Goal: Task Accomplishment & Management: Use online tool/utility

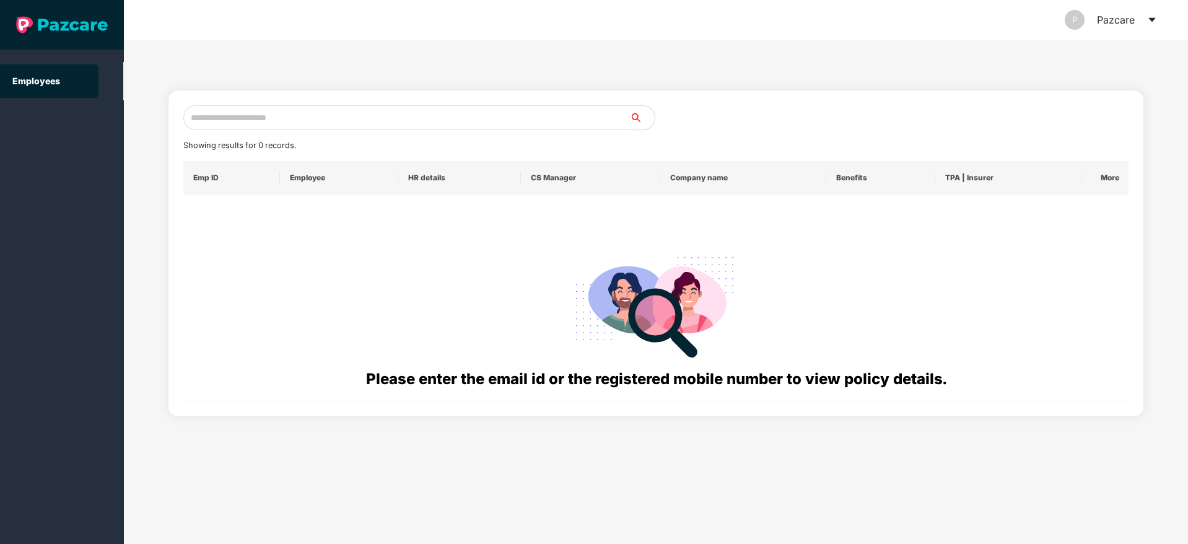
click at [1142, 25] on div "P Pazcare" at bounding box center [1110, 20] width 92 height 40
click at [1148, 19] on icon "caret-down" at bounding box center [1152, 20] width 10 height 10
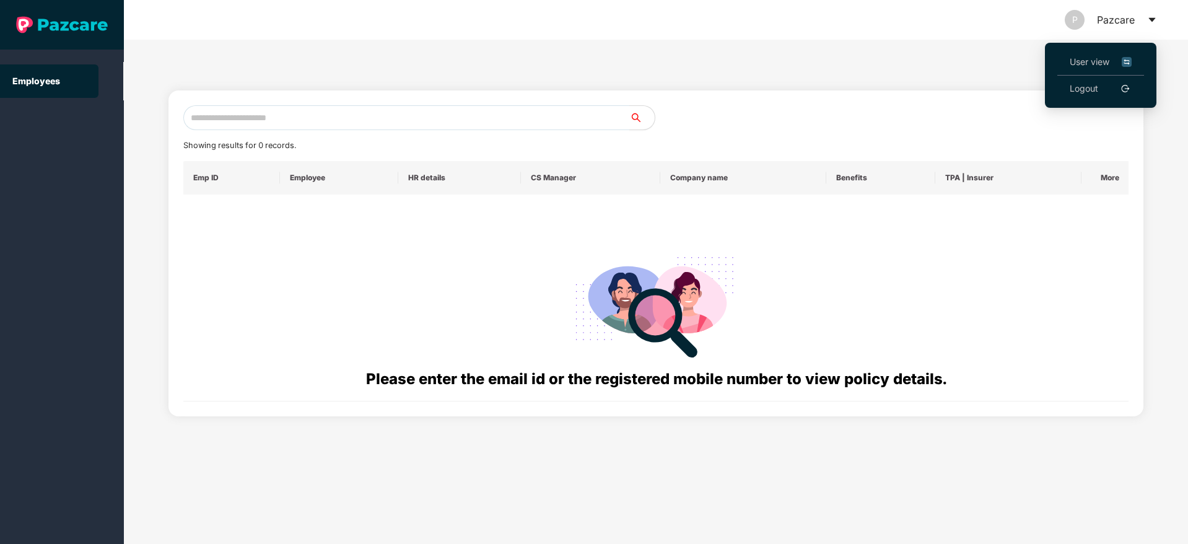
click at [1104, 62] on span "User view" at bounding box center [1100, 62] width 62 height 14
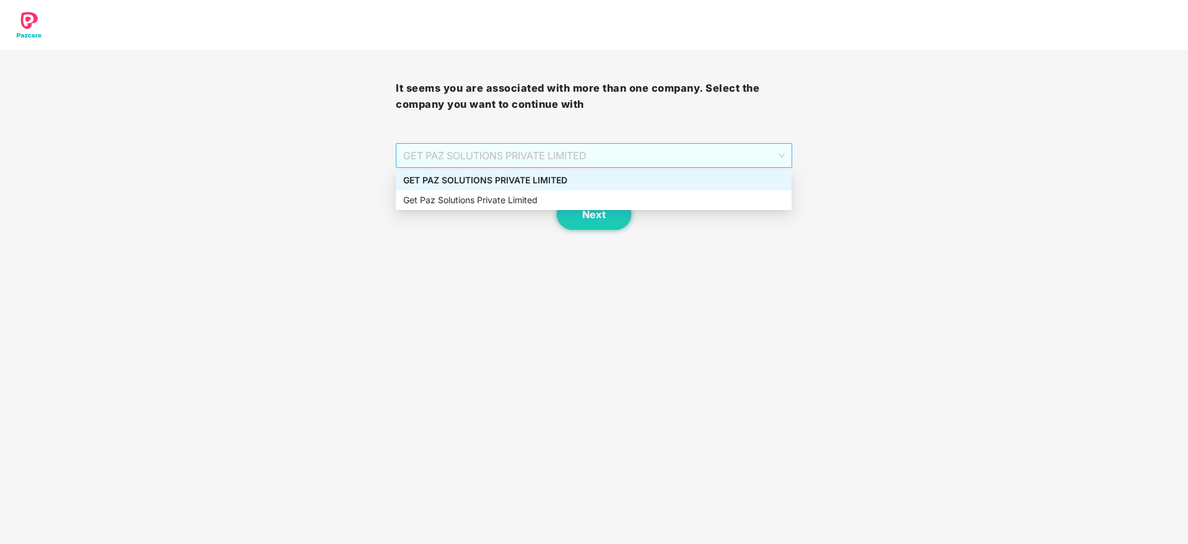
click at [616, 165] on span "GET PAZ SOLUTIONS PRIVATE LIMITED" at bounding box center [593, 156] width 381 height 24
click at [614, 186] on div "GET PAZ SOLUTIONS PRIVATE LIMITED" at bounding box center [593, 180] width 381 height 14
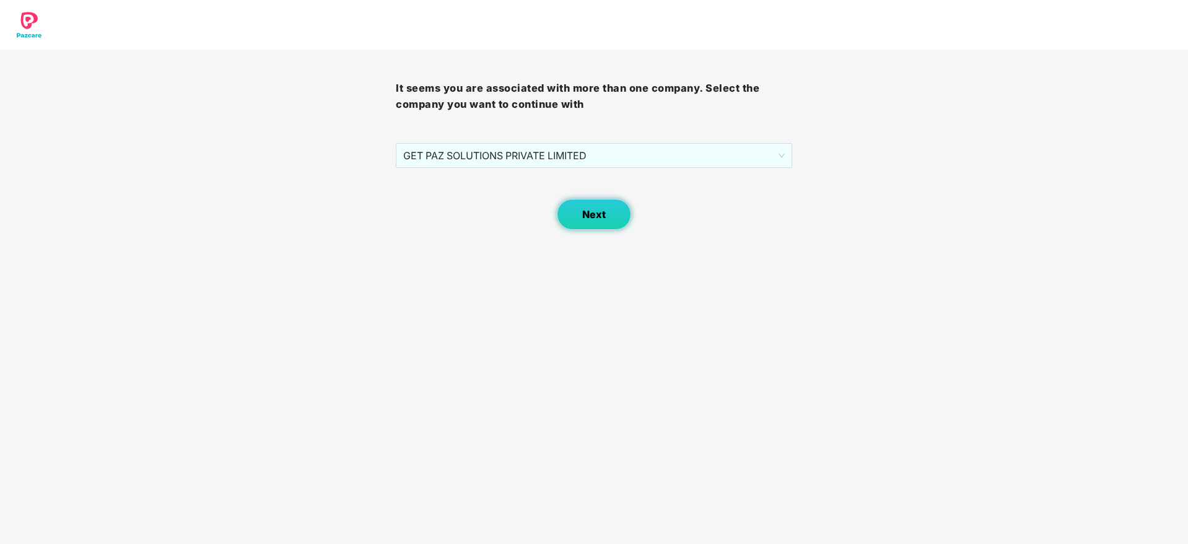
click at [579, 215] on button "Next" at bounding box center [594, 214] width 74 height 31
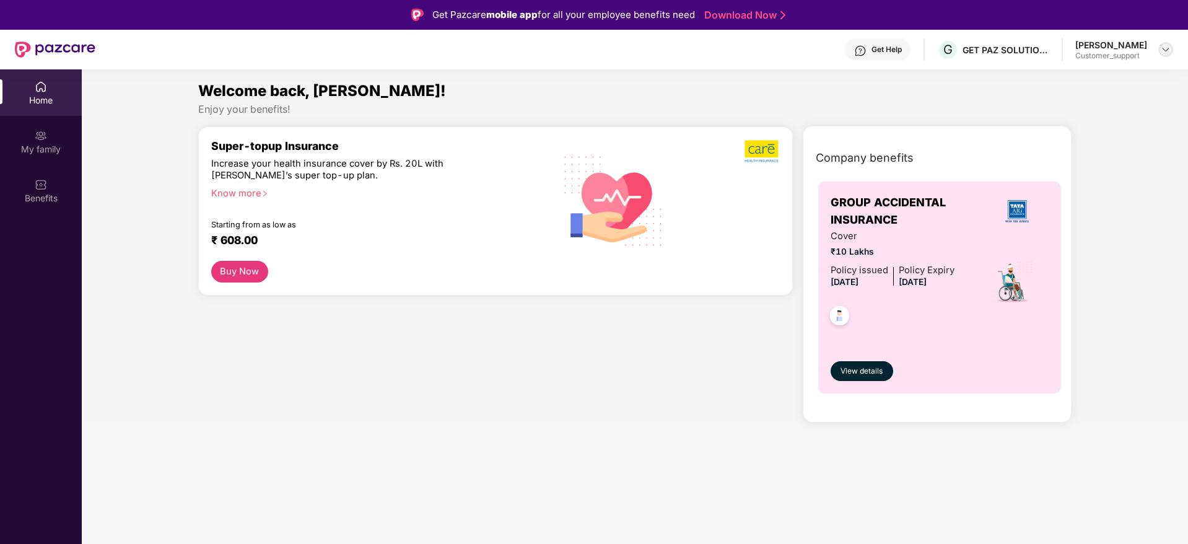
click at [1162, 50] on img at bounding box center [1165, 50] width 10 height 10
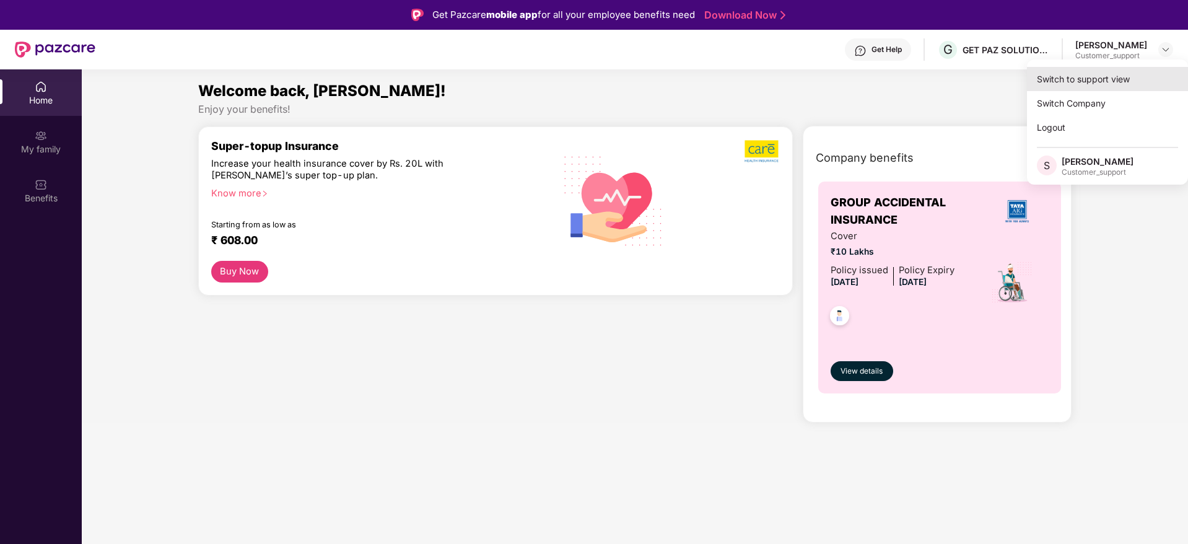
click at [1111, 80] on div "Switch to support view" at bounding box center [1107, 79] width 161 height 24
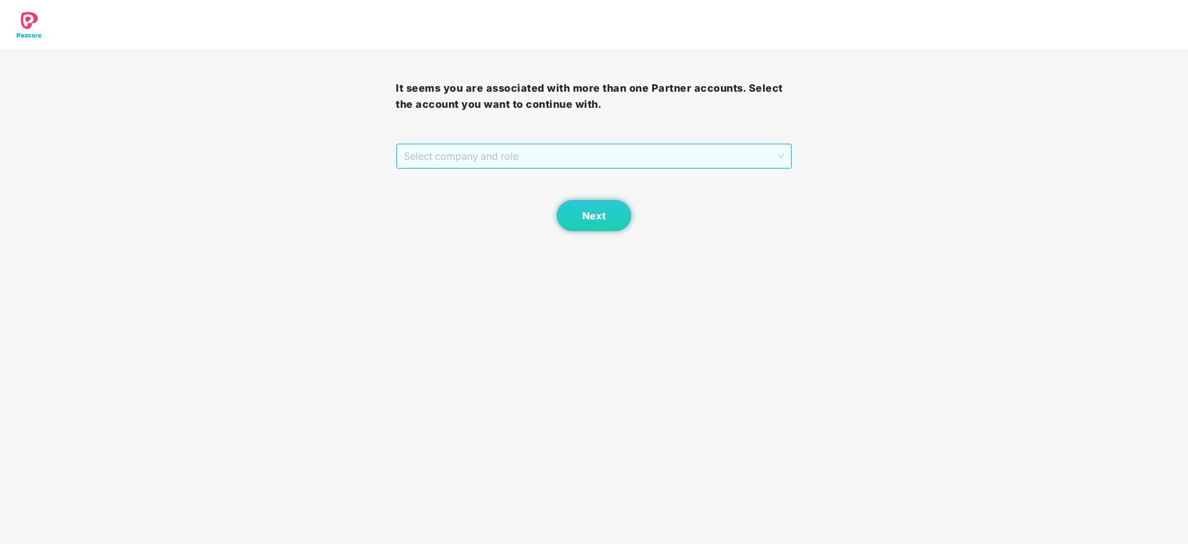
click at [760, 157] on span "Select company and role" at bounding box center [594, 156] width 380 height 24
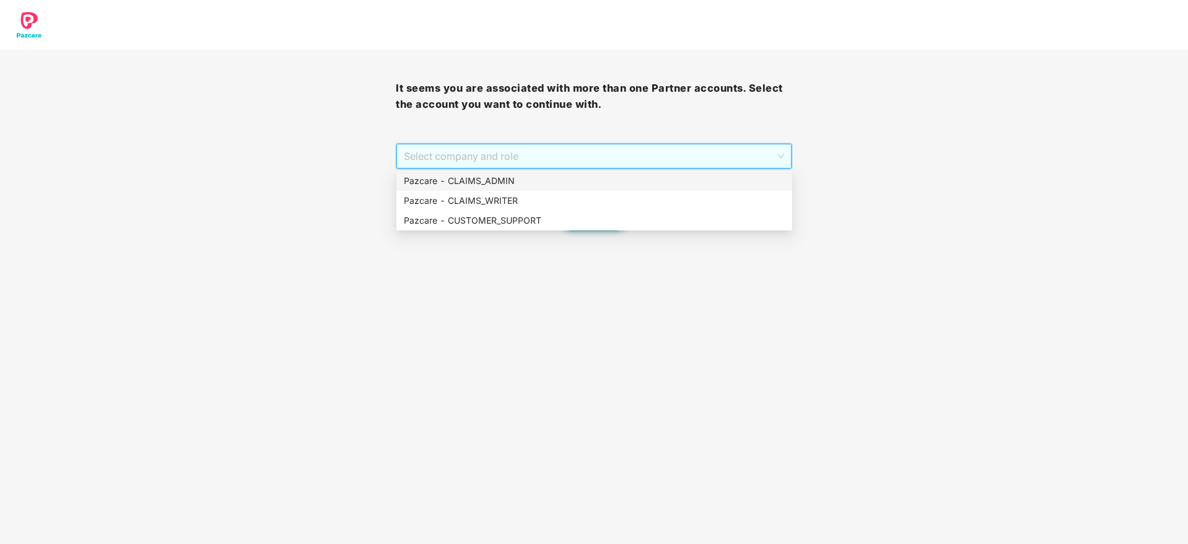
click at [760, 157] on span "Select company and role" at bounding box center [594, 156] width 380 height 24
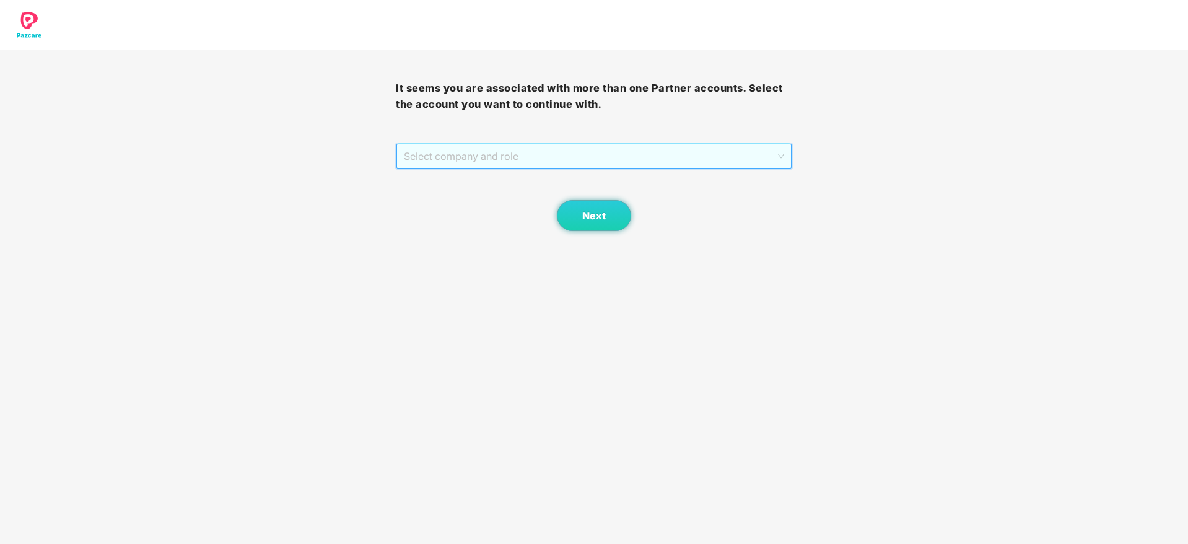
click at [760, 157] on span "Select company and role" at bounding box center [594, 156] width 380 height 24
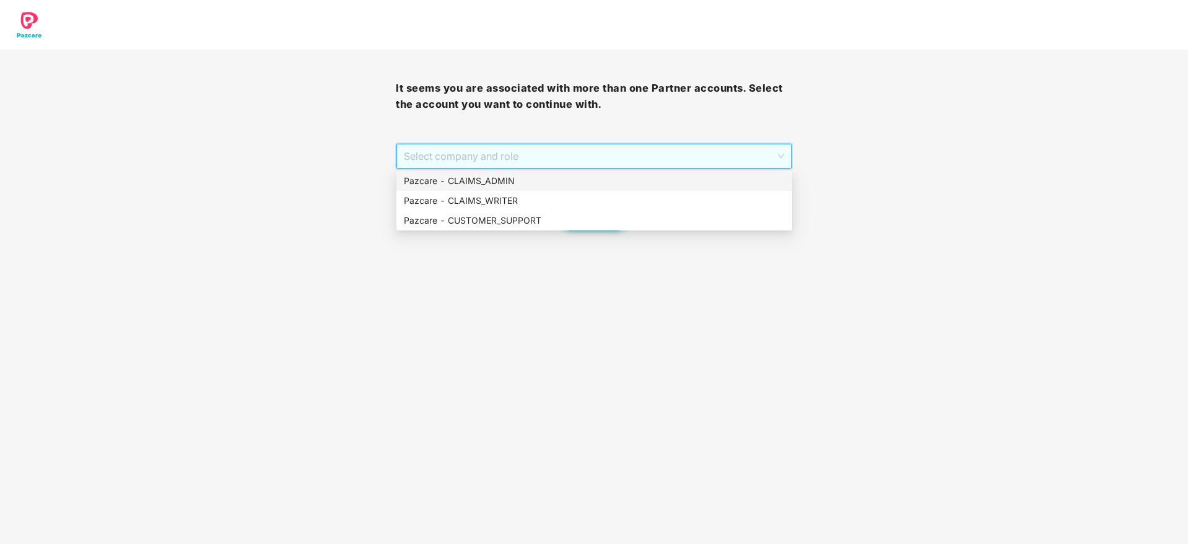
click at [703, 180] on div "Pazcare - CLAIMS_ADMIN" at bounding box center [594, 181] width 381 height 14
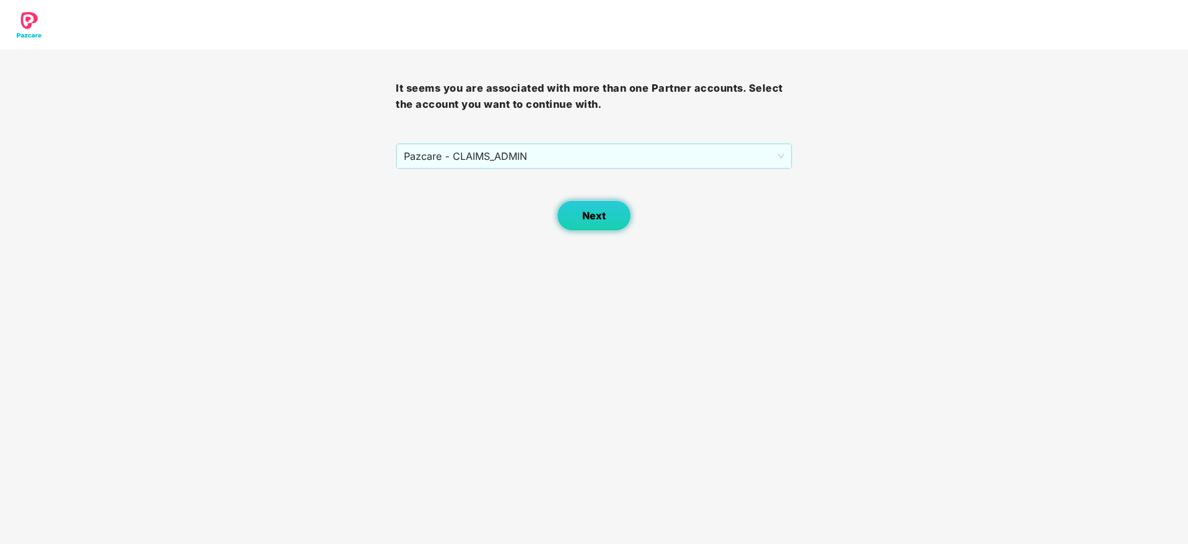
click at [588, 220] on span "Next" at bounding box center [594, 216] width 24 height 12
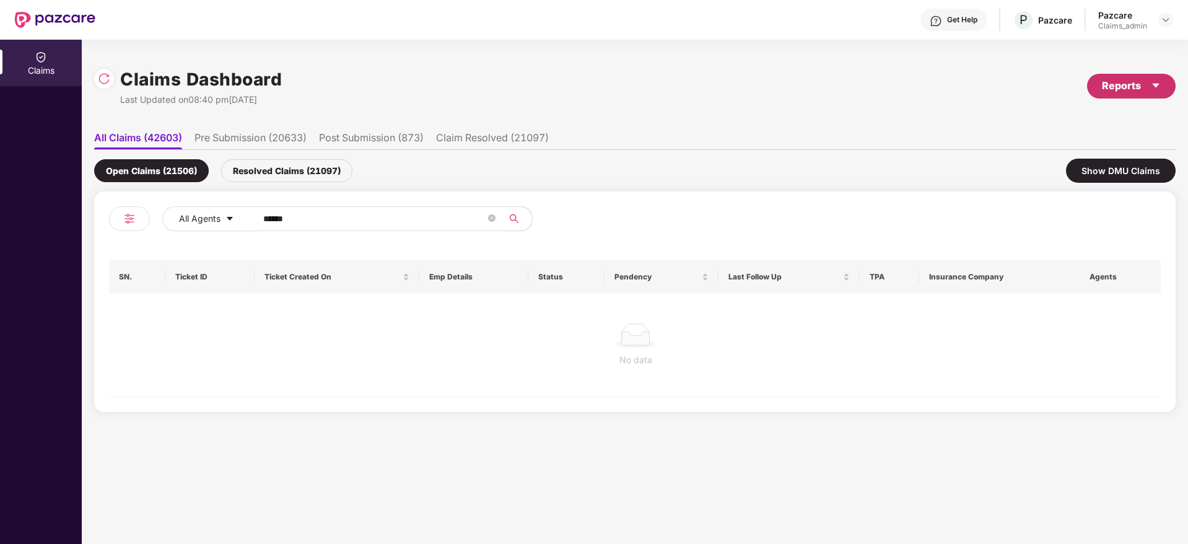
click at [1131, 81] on div "Reports" at bounding box center [1130, 85] width 59 height 15
click at [1080, 135] on li "Claims Pendency Report" at bounding box center [1098, 143] width 155 height 25
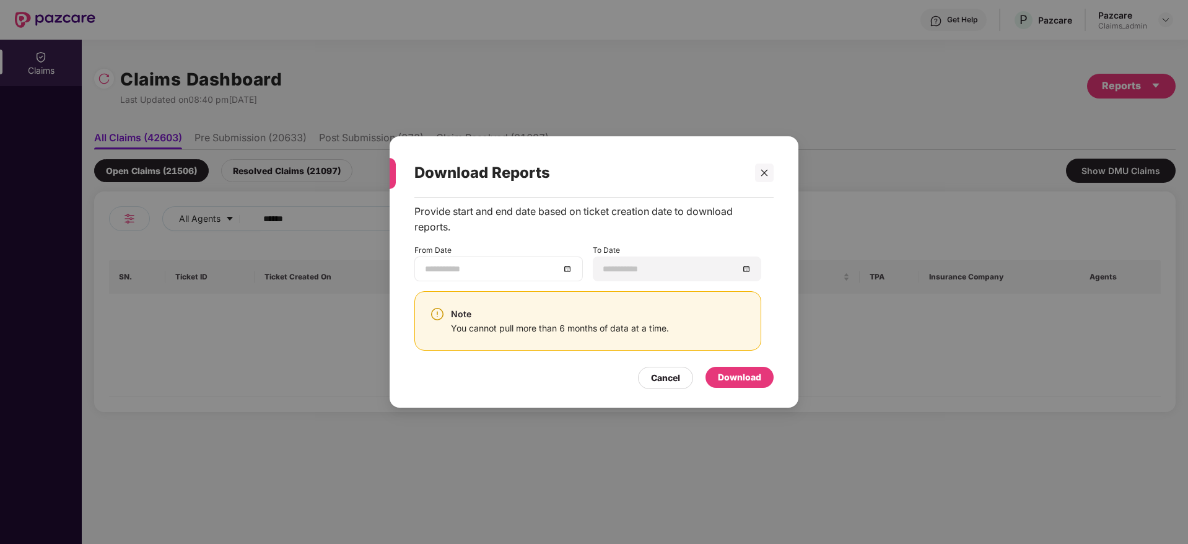
click at [576, 270] on div at bounding box center [498, 268] width 168 height 25
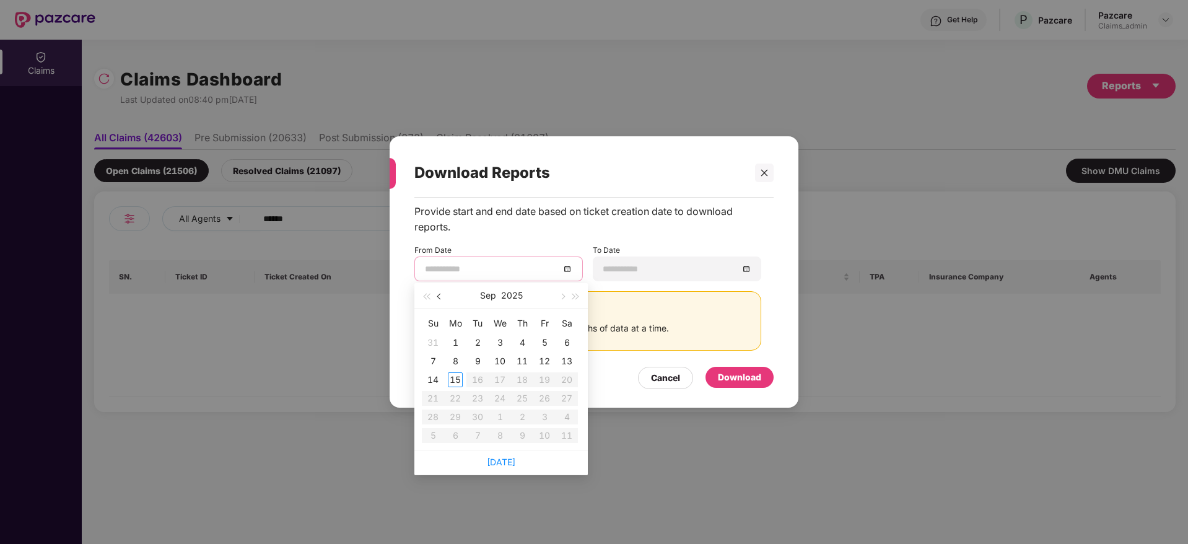
click at [441, 305] on button "button" at bounding box center [440, 295] width 14 height 25
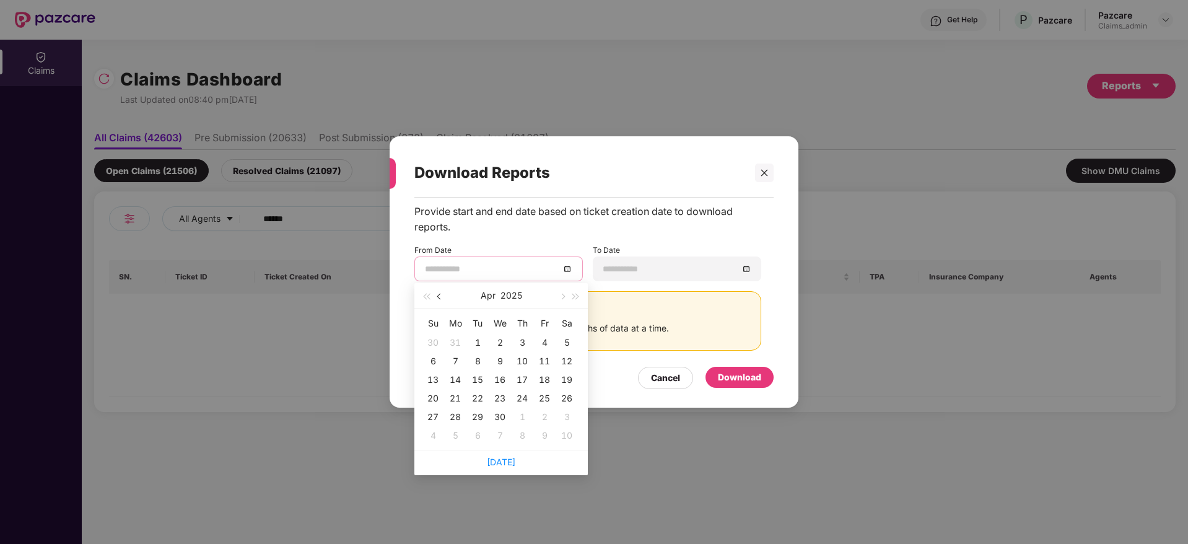
click at [441, 305] on button "button" at bounding box center [440, 295] width 14 height 25
click at [557, 303] on button "button" at bounding box center [562, 295] width 14 height 25
click at [441, 298] on button "button" at bounding box center [440, 295] width 14 height 25
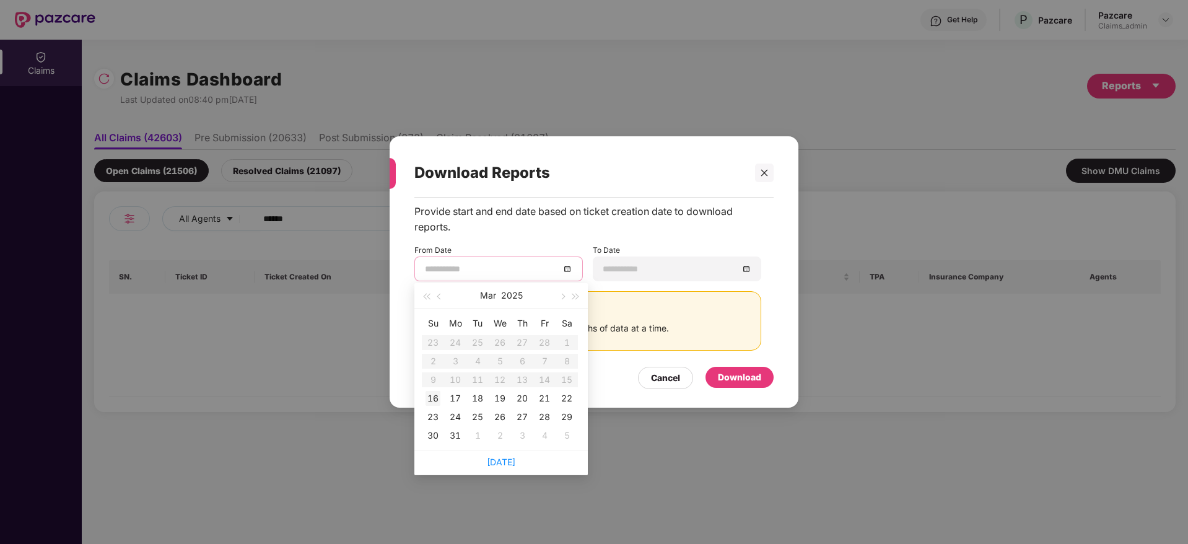
type input "**********"
click at [433, 404] on div "16" at bounding box center [432, 398] width 15 height 15
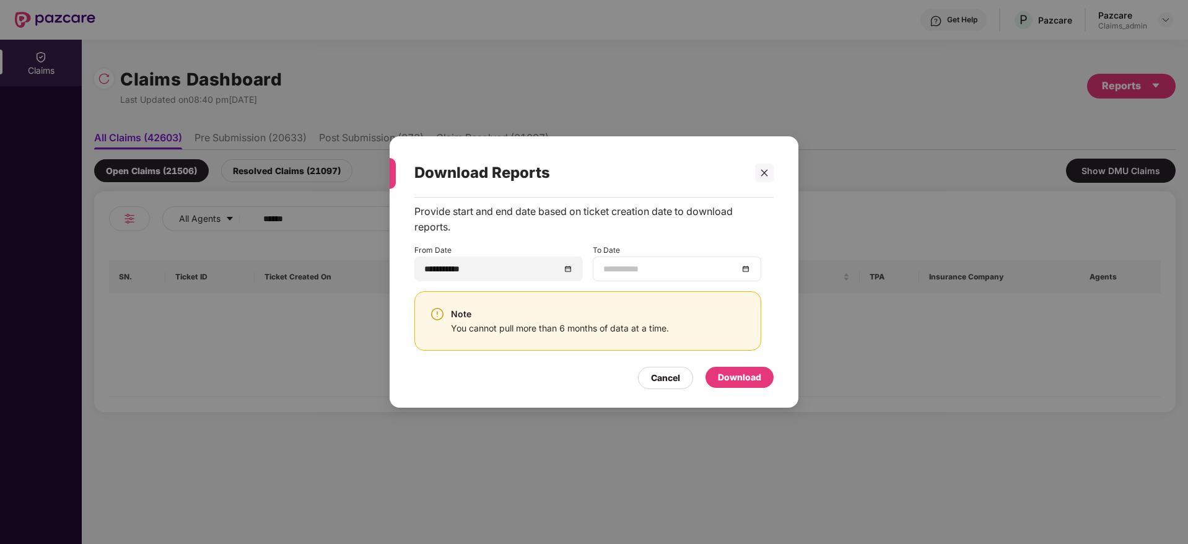
click at [750, 267] on div at bounding box center [676, 269] width 147 height 14
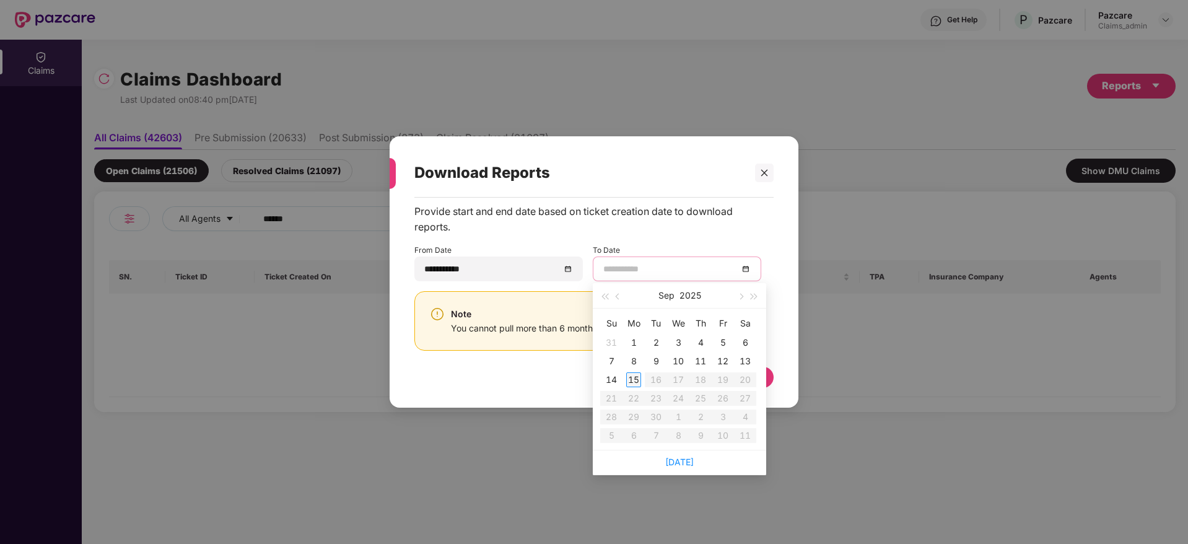
type input "**********"
click at [633, 383] on div "15" at bounding box center [633, 379] width 15 height 15
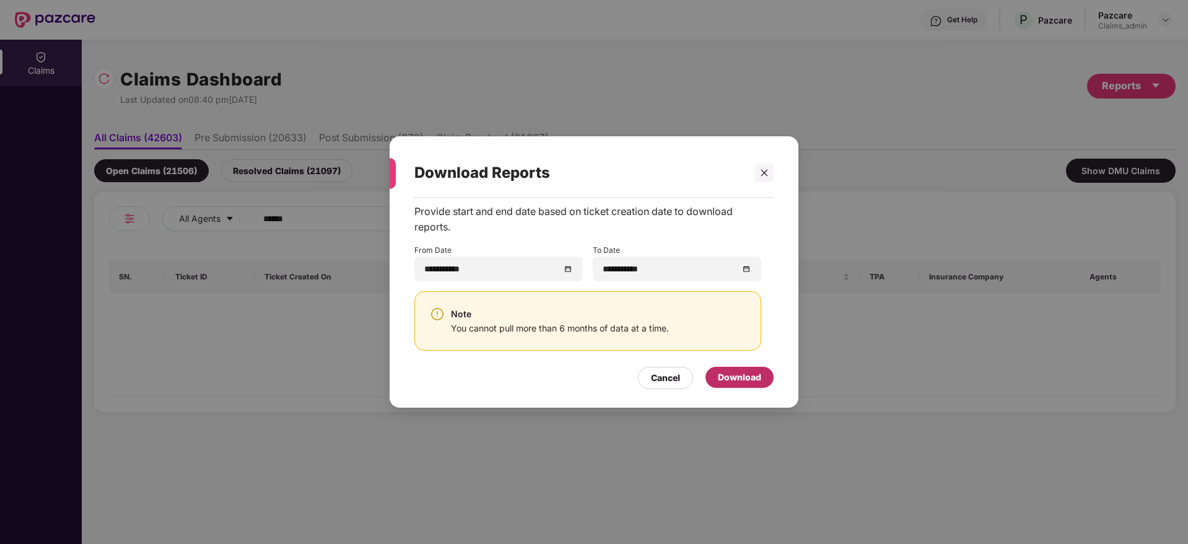
click at [749, 380] on div "Download" at bounding box center [739, 377] width 43 height 14
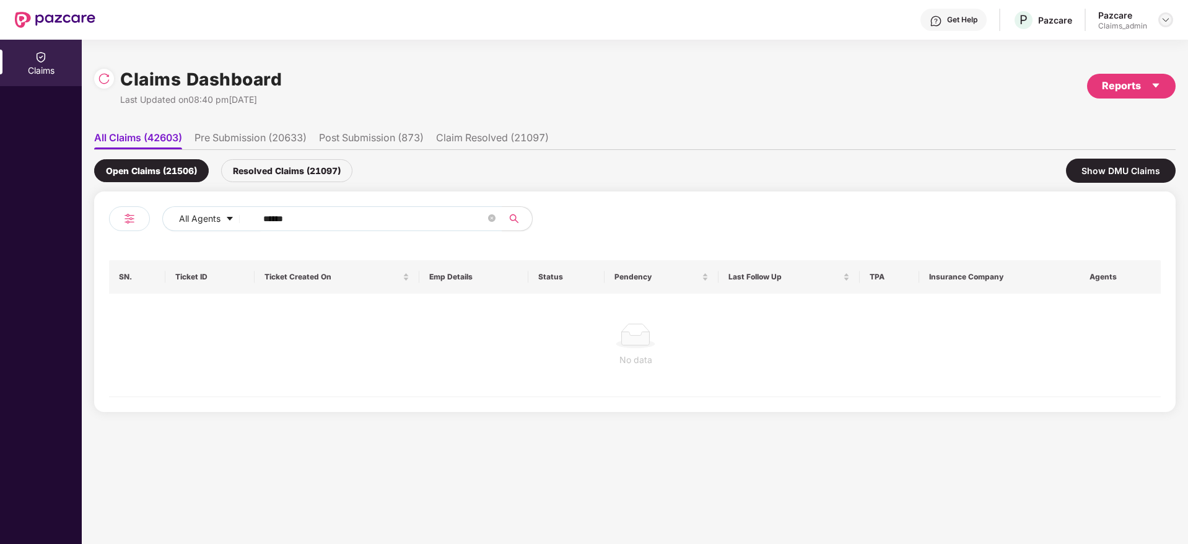
click at [1165, 16] on img at bounding box center [1165, 20] width 10 height 10
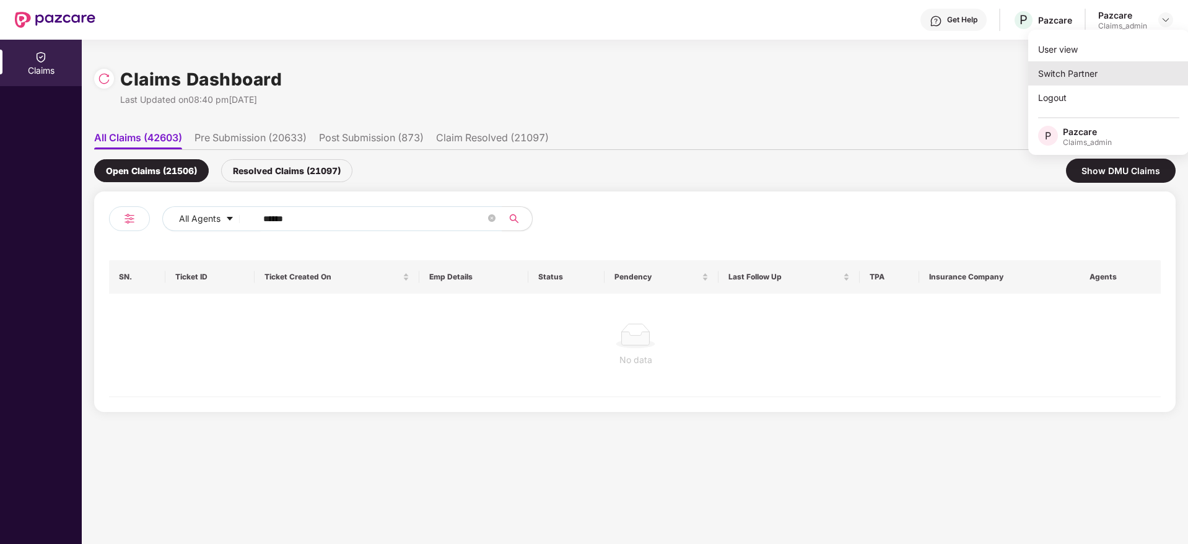
click at [1111, 71] on div "Switch Partner" at bounding box center [1108, 73] width 161 height 24
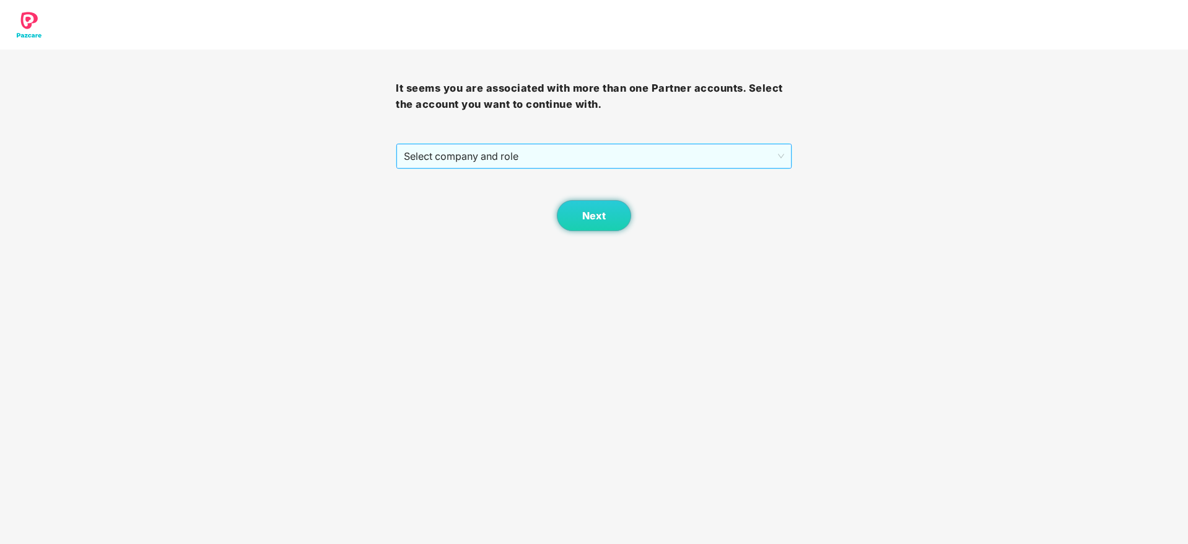
click at [659, 152] on span "Select company and role" at bounding box center [594, 156] width 380 height 24
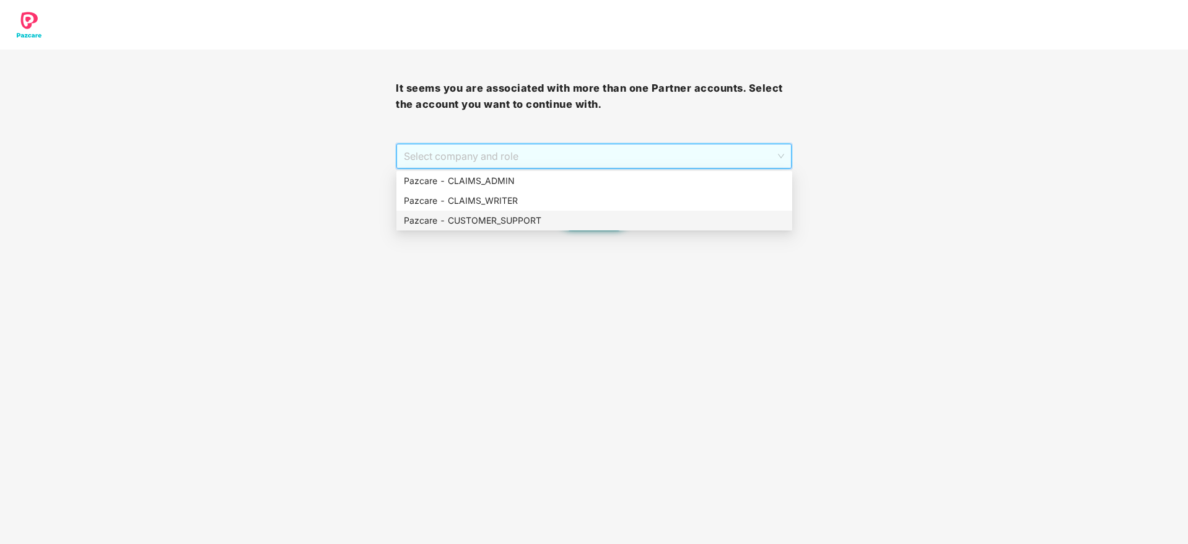
click at [564, 215] on div "Pazcare - CUSTOMER_SUPPORT" at bounding box center [594, 221] width 381 height 14
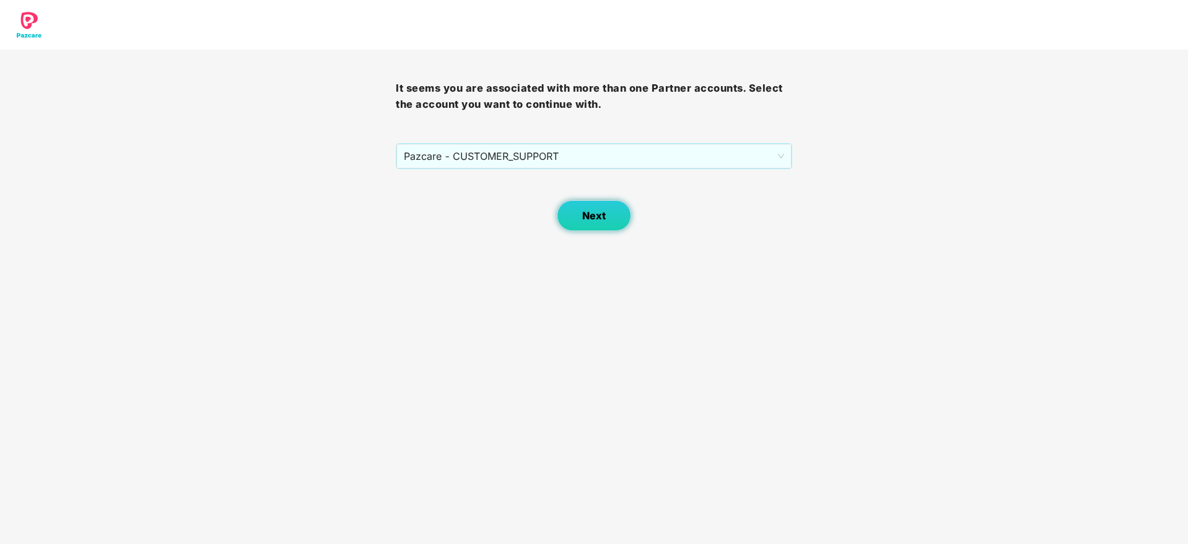
click at [578, 224] on button "Next" at bounding box center [594, 215] width 74 height 31
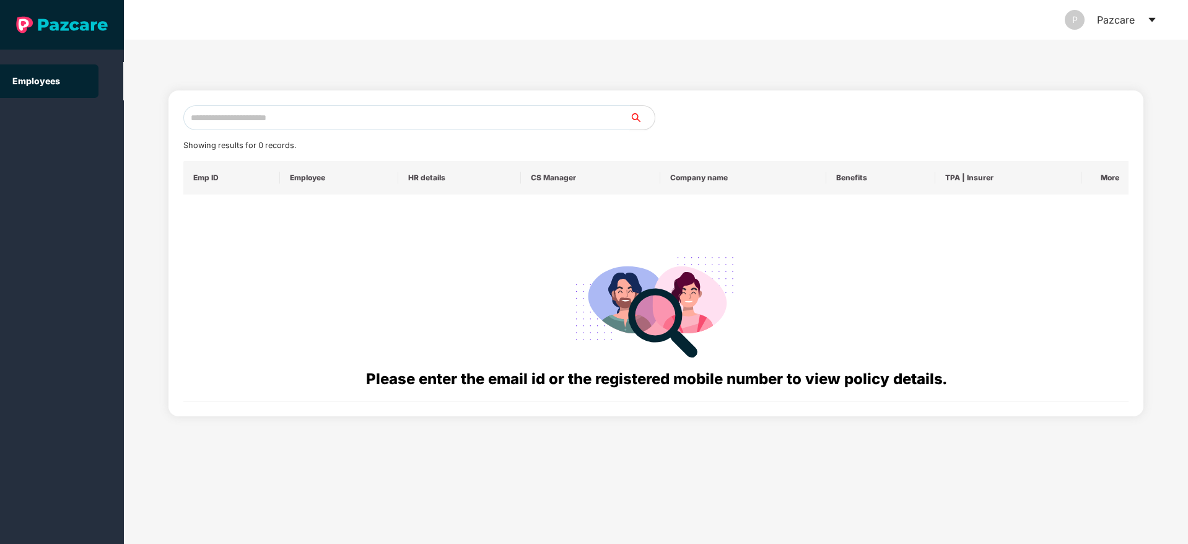
click at [477, 118] on input "text" at bounding box center [406, 117] width 446 height 25
paste input "**********"
drag, startPoint x: 345, startPoint y: 121, endPoint x: 123, endPoint y: 90, distance: 224.4
click at [123, 90] on section "**********" at bounding box center [594, 272] width 1188 height 544
paste input "text"
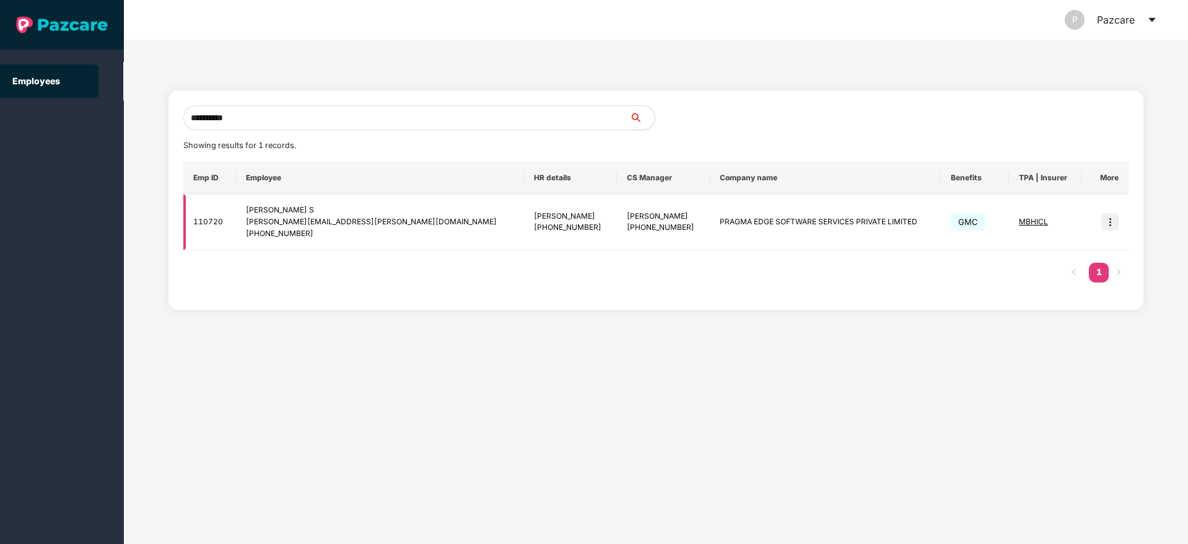
type input "**********"
click at [1114, 220] on img at bounding box center [1109, 221] width 17 height 17
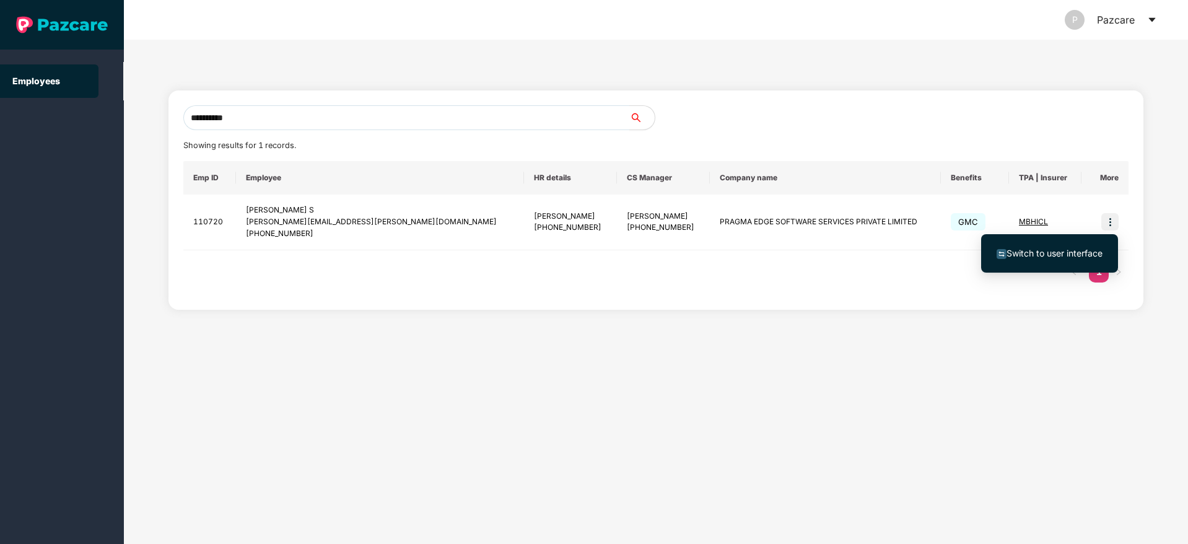
click at [1054, 245] on li "Switch to user interface" at bounding box center [1049, 253] width 137 height 26
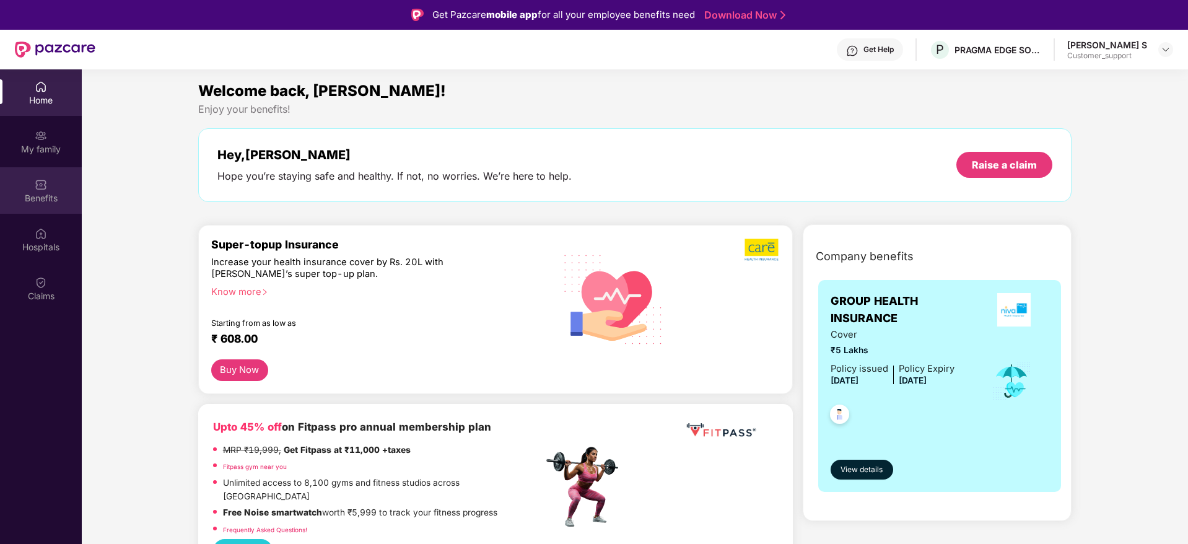
click at [17, 197] on div "Benefits" at bounding box center [41, 198] width 82 height 12
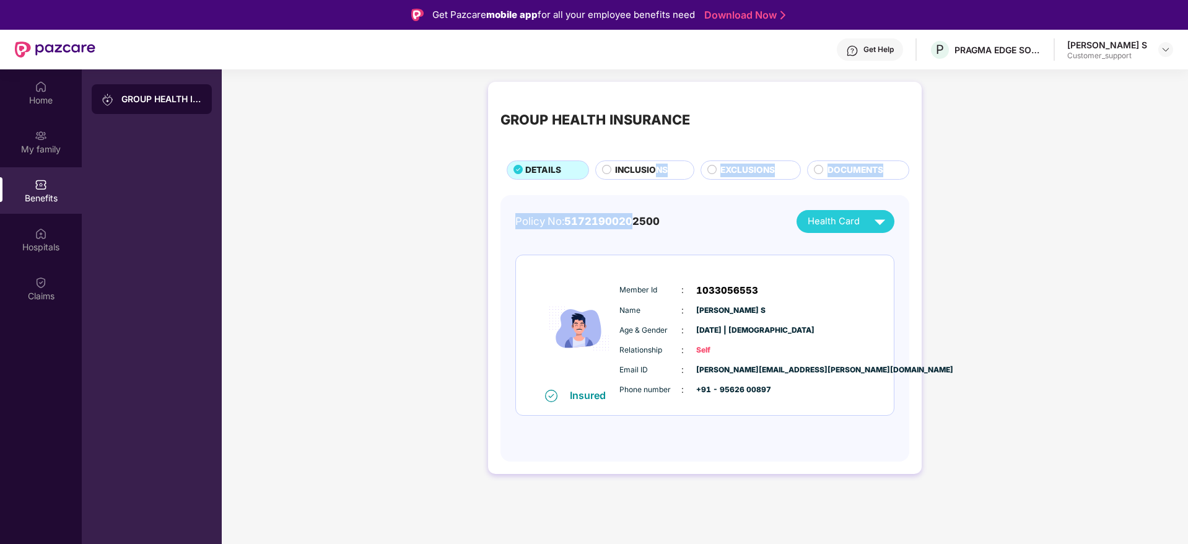
drag, startPoint x: 635, startPoint y: 180, endPoint x: 654, endPoint y: 163, distance: 25.1
click at [654, 163] on div "GROUP HEALTH INSURANCE DETAILS INCLUSIONS EXCLUSIONS DOCUMENTS Policy No: 51721…" at bounding box center [704, 278] width 433 height 392
click at [654, 163] on span "INCLUSIONS" at bounding box center [641, 170] width 53 height 14
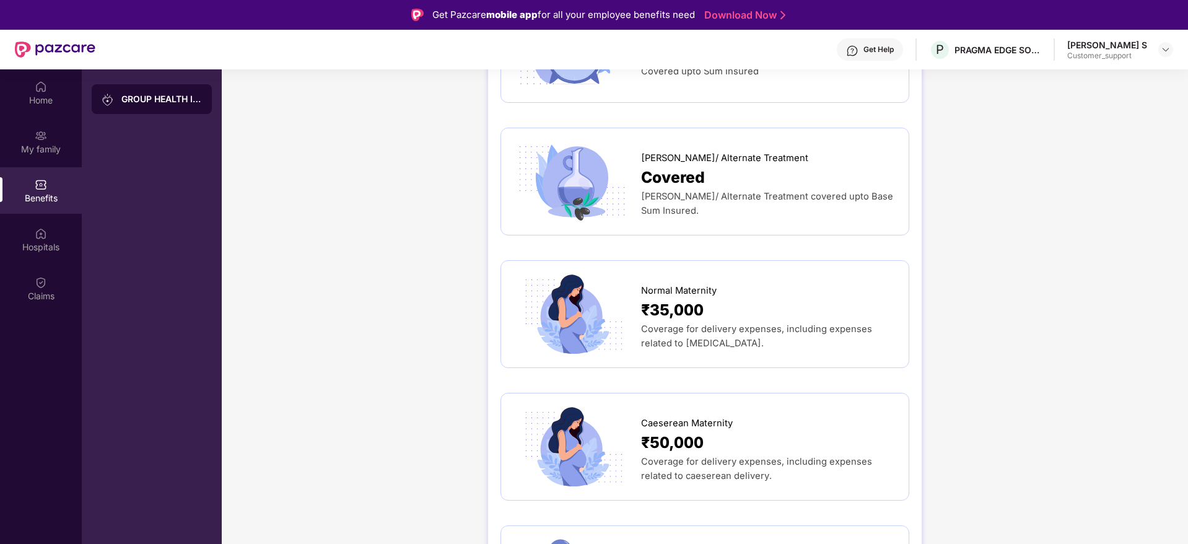
scroll to position [1263, 0]
